Goal: Task Accomplishment & Management: Use online tool/utility

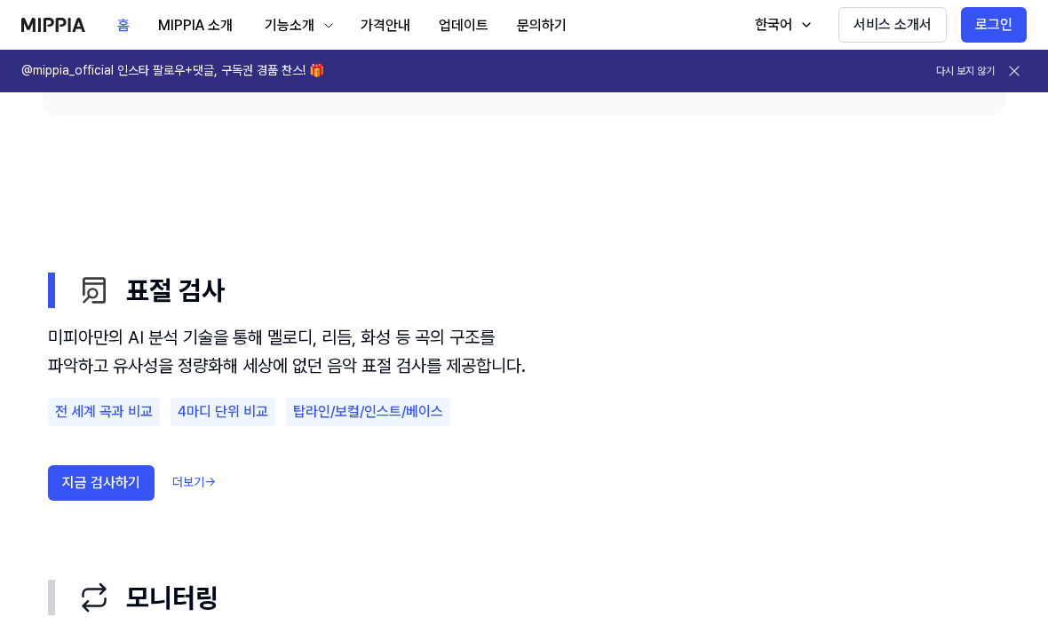
scroll to position [909, 0]
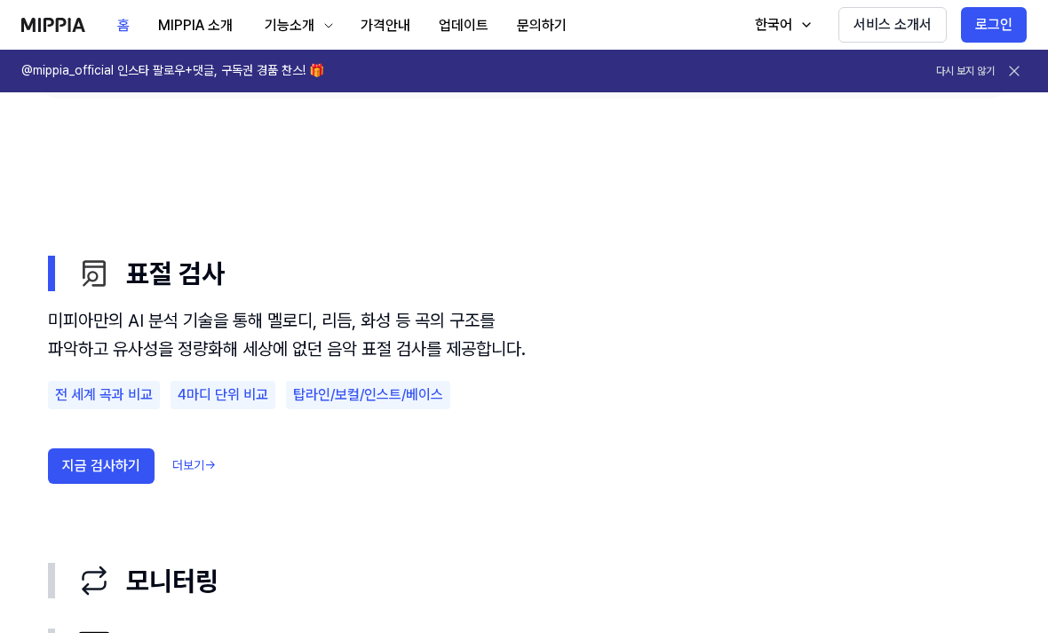
click at [117, 484] on button "지금 검사하기" at bounding box center [101, 466] width 107 height 36
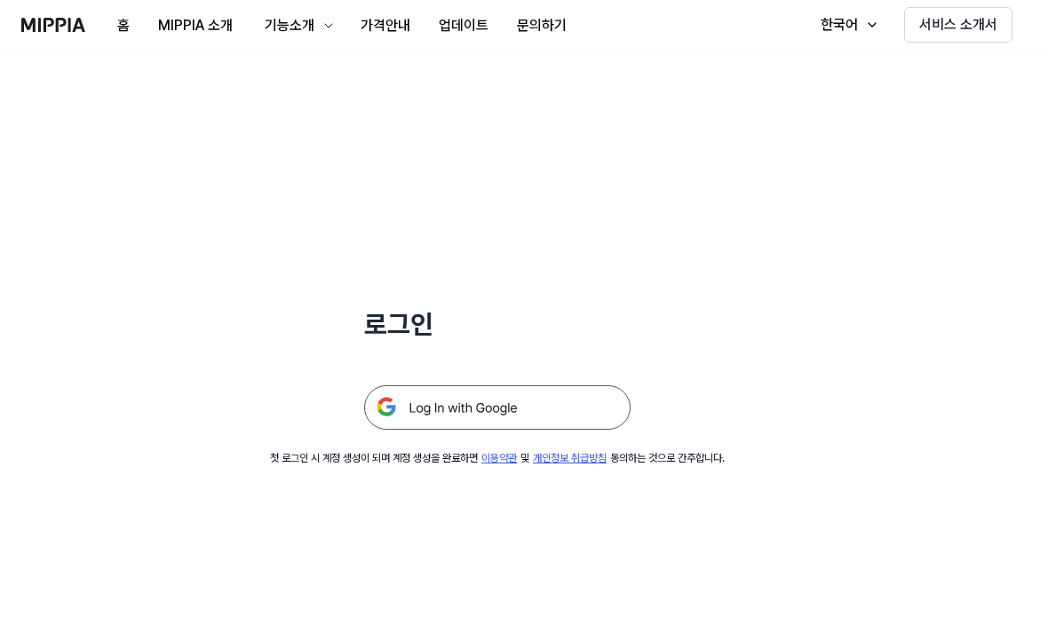
click at [578, 417] on img at bounding box center [497, 407] width 266 height 44
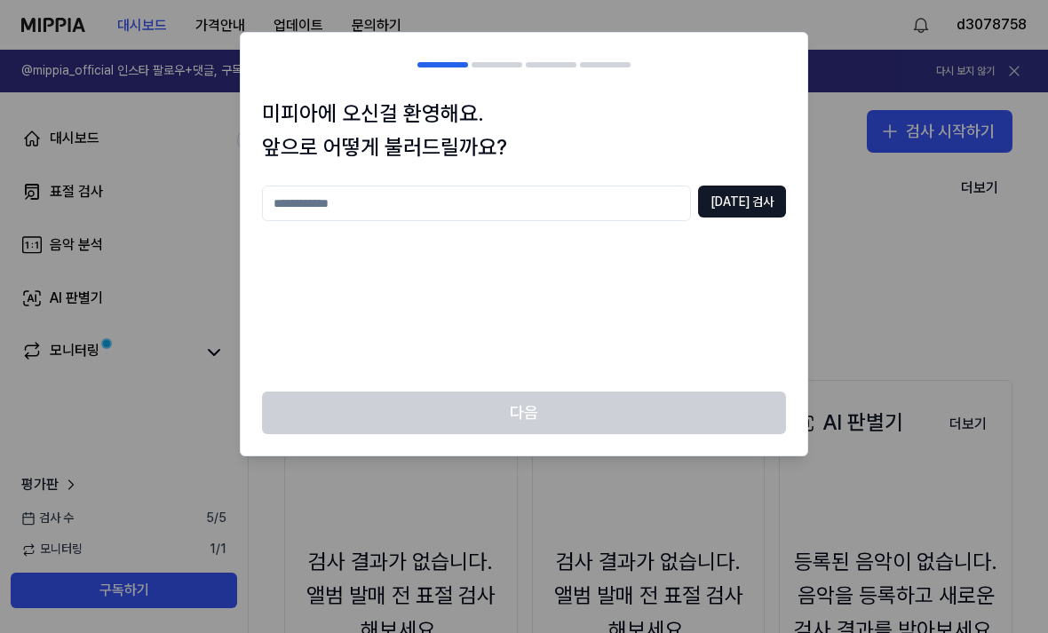
click at [587, 209] on input "text" at bounding box center [476, 204] width 429 height 36
type input "***"
click at [769, 198] on button "[DATE] 검사" at bounding box center [742, 202] width 88 height 32
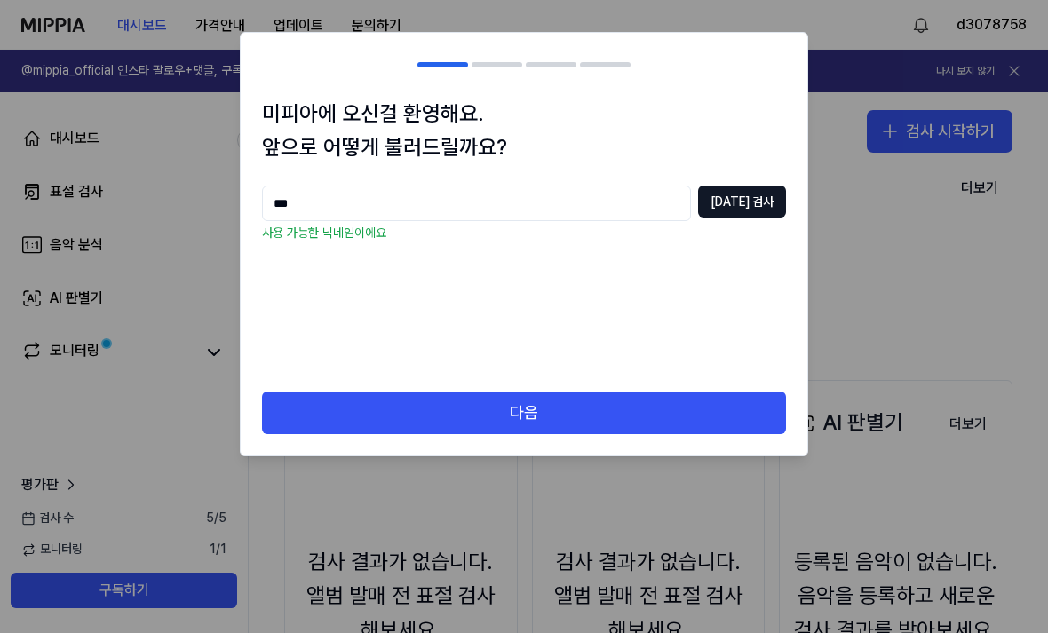
click at [689, 424] on button "다음" at bounding box center [524, 413] width 524 height 43
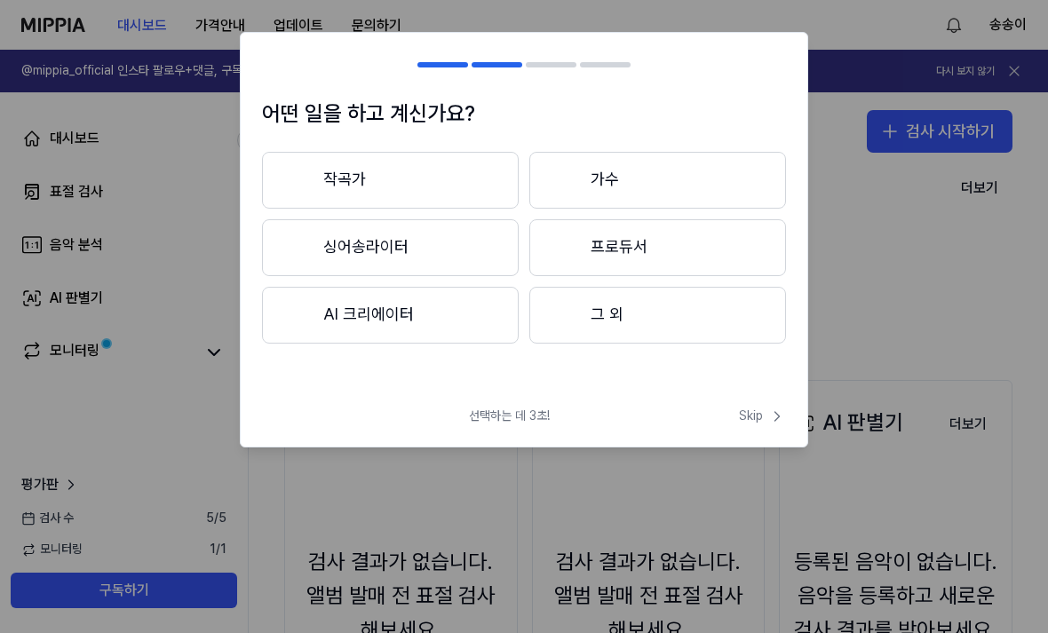
click at [705, 303] on button "그 외" at bounding box center [657, 315] width 257 height 57
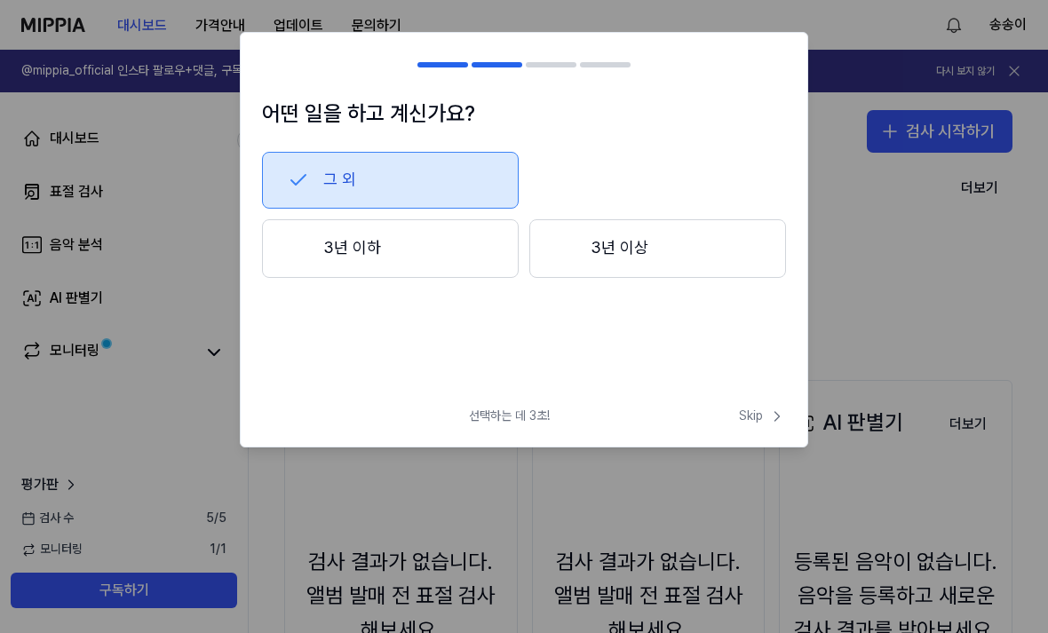
click at [765, 424] on span "Skip" at bounding box center [762, 417] width 47 height 18
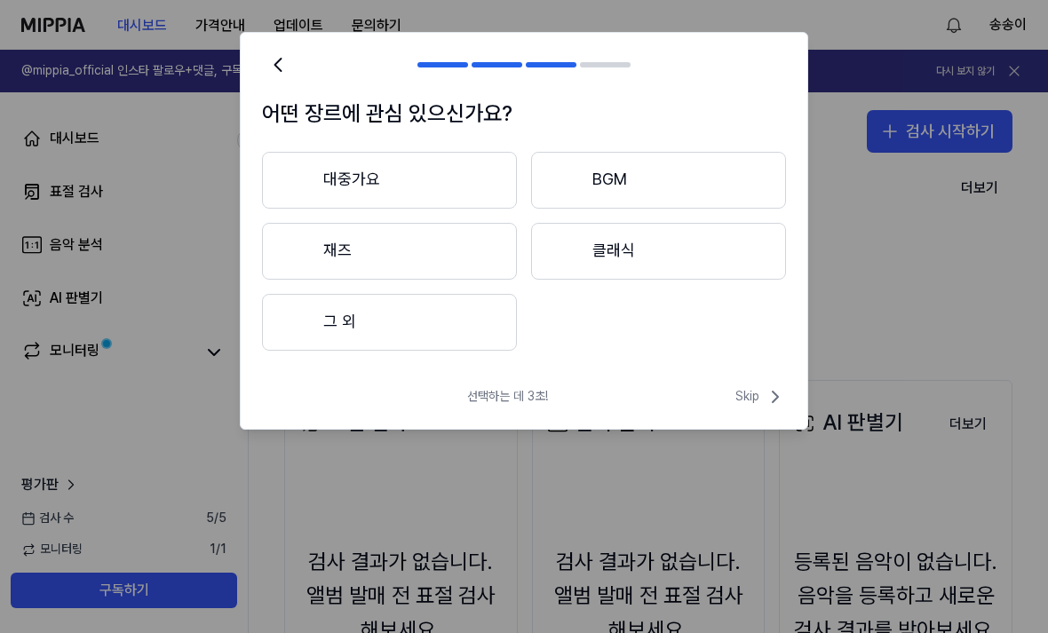
click at [442, 168] on button "대중가요" at bounding box center [389, 180] width 255 height 57
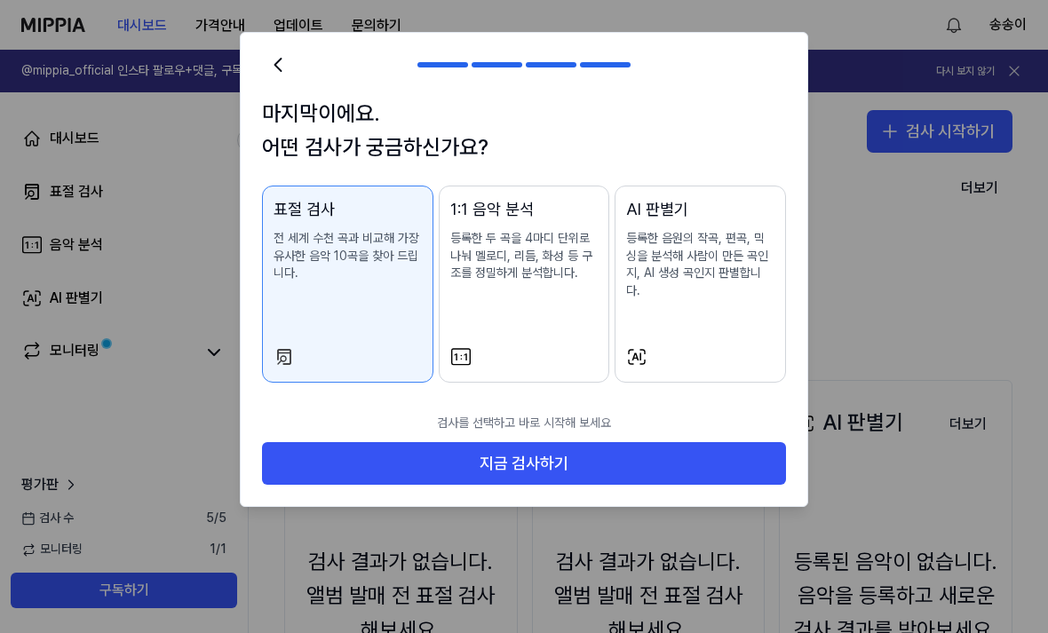
click at [546, 322] on button "1:1 음악 분석 등록한 두 곡을 4마디 단위로 나눠 멜로디, 리듬, 화성 등 구조를 정밀하게 분석합니다." at bounding box center [524, 284] width 171 height 196
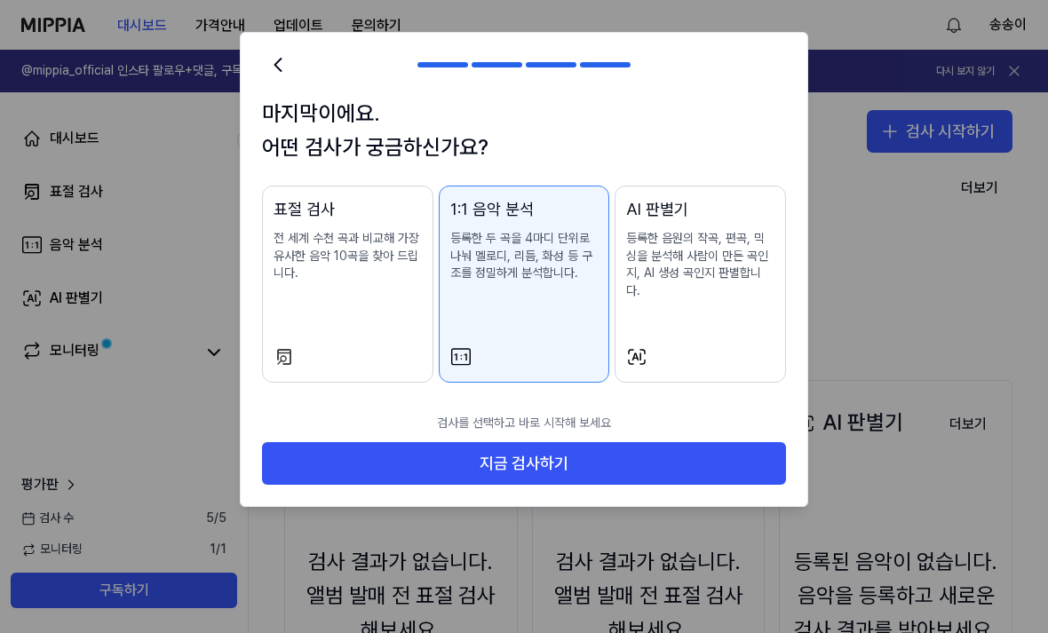
click at [376, 294] on div "표절 검사 전 세계 수천 곡과 비교해 가장 유사한 음악 10곡을 찾아 드립니다." at bounding box center [347, 257] width 148 height 121
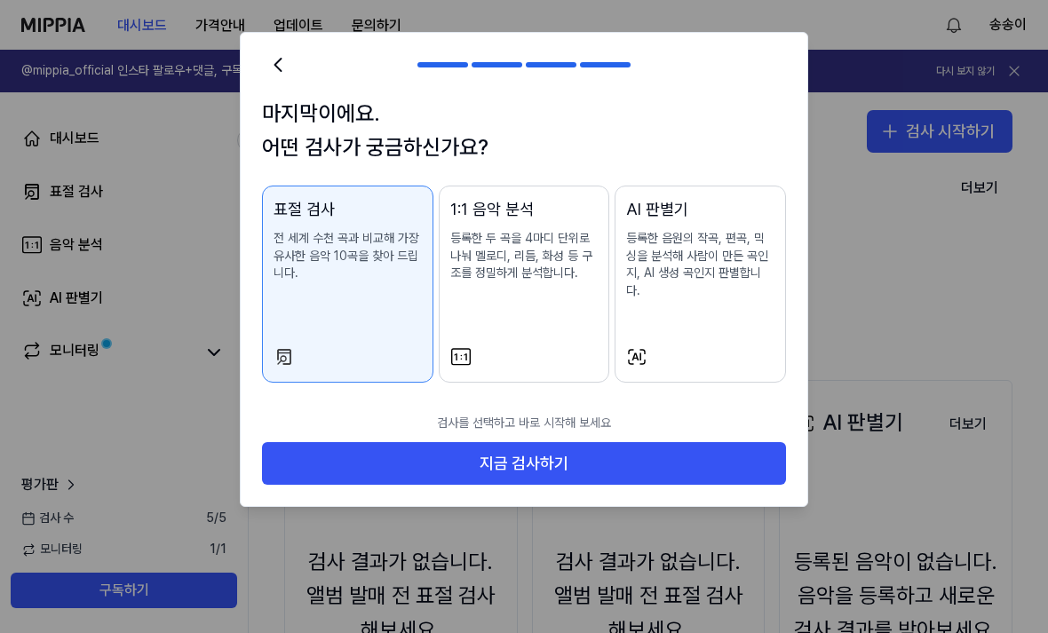
click at [533, 449] on button "지금 검사하기" at bounding box center [524, 463] width 524 height 43
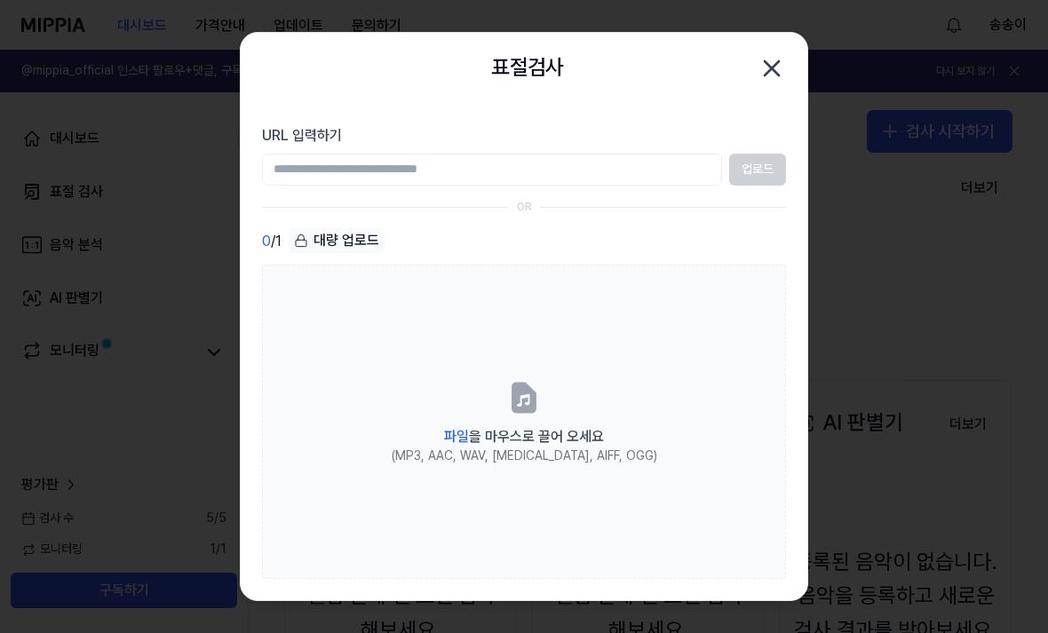
click at [576, 579] on label "파일 을 마우스로 끌어 오세요 (MP3, AAC, WAV, [MEDICAL_DATA], AIFF, OGG)" at bounding box center [524, 422] width 524 height 314
click at [0, 0] on input "파일 을 마우스로 끌어 오세요 (MP3, AAC, WAV, [MEDICAL_DATA], AIFF, OGG)" at bounding box center [0, 0] width 0 height 0
click at [678, 169] on input "URL 입력하기" at bounding box center [492, 170] width 460 height 32
click at [677, 166] on input "URL 입력하기" at bounding box center [492, 170] width 460 height 32
click at [918, 111] on div at bounding box center [524, 316] width 1048 height 633
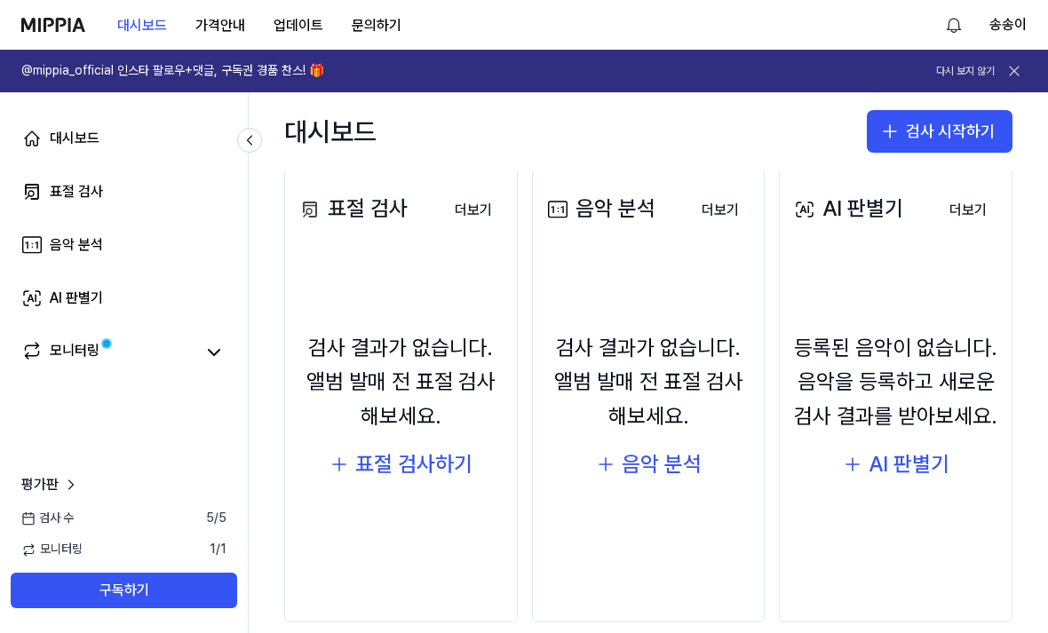
scroll to position [210, 0]
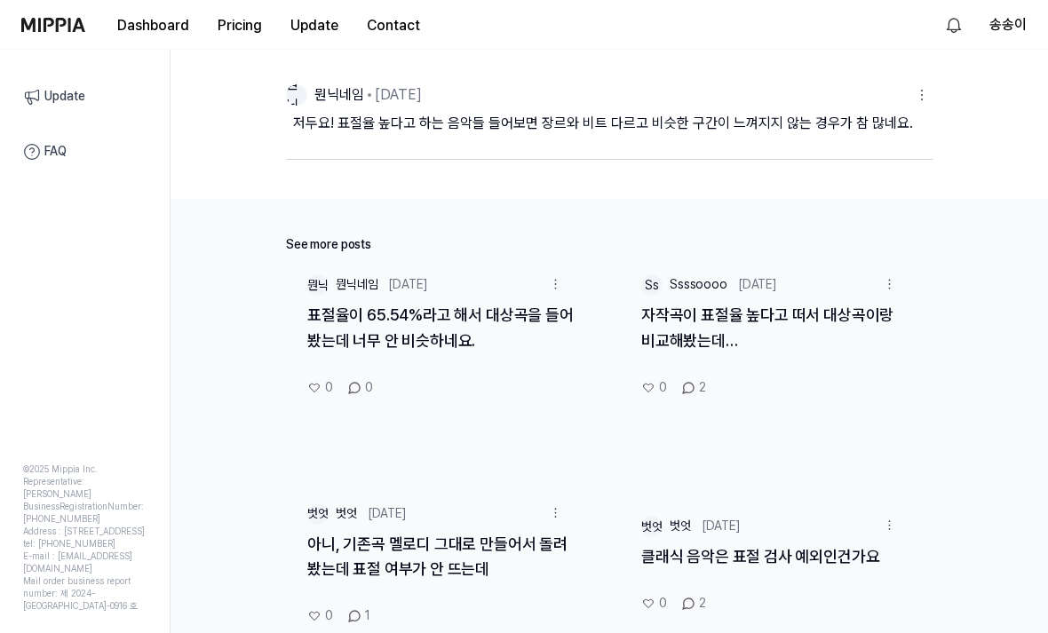
scroll to position [904, 0]
